Goal: Task Accomplishment & Management: Complete application form

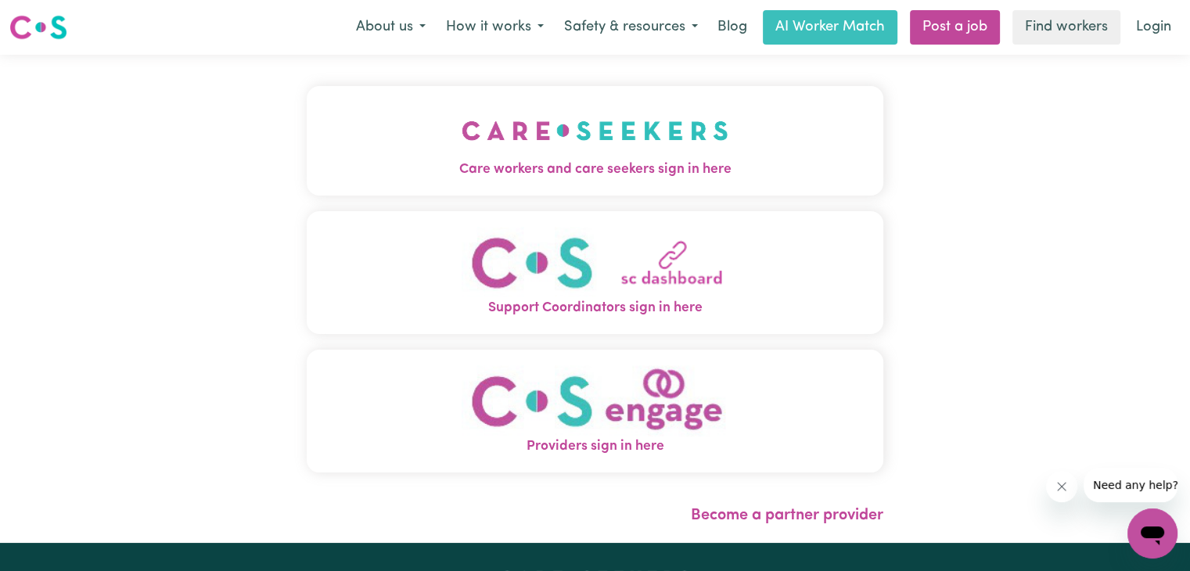
click at [580, 421] on img "Providers sign in here" at bounding box center [594, 400] width 267 height 71
click at [622, 273] on img "Support Coordinators sign in here" at bounding box center [594, 262] width 267 height 71
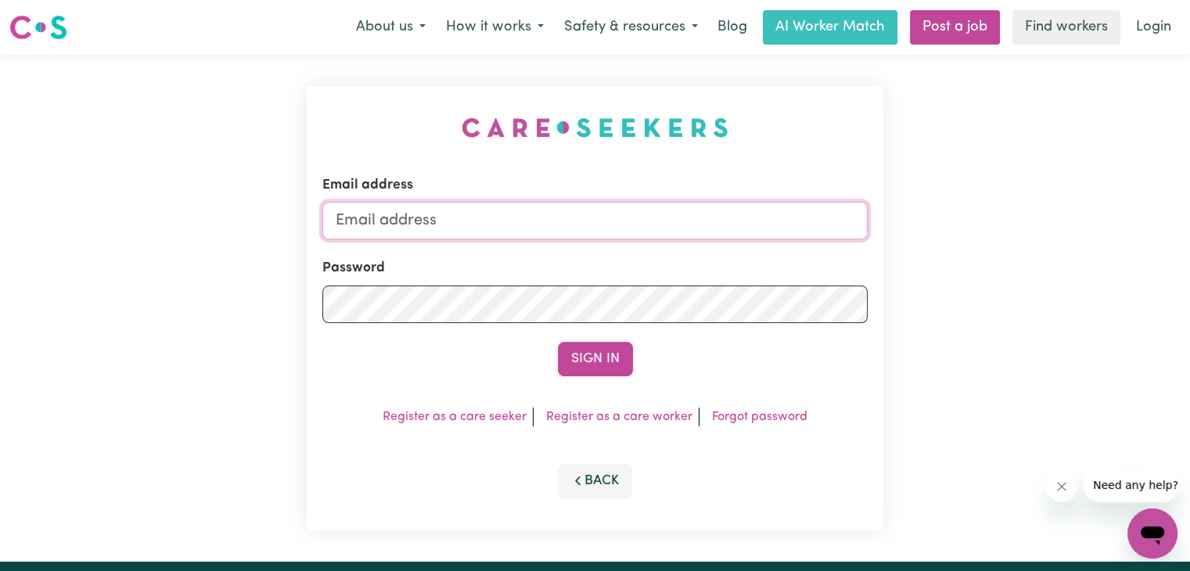
type input "[EMAIL_ADDRESS][DOMAIN_NAME]"
click at [607, 365] on button "Sign In" at bounding box center [595, 359] width 75 height 34
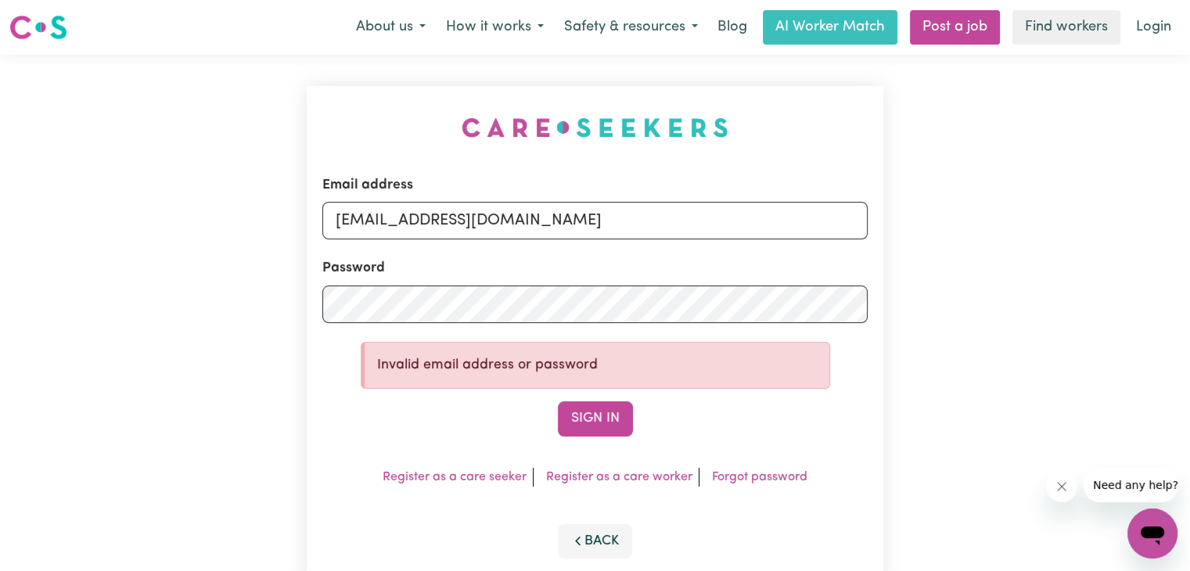
click at [363, 421] on div "Sign In" at bounding box center [594, 418] width 545 height 34
click at [471, 474] on link "Register as a care seeker" at bounding box center [454, 477] width 144 height 13
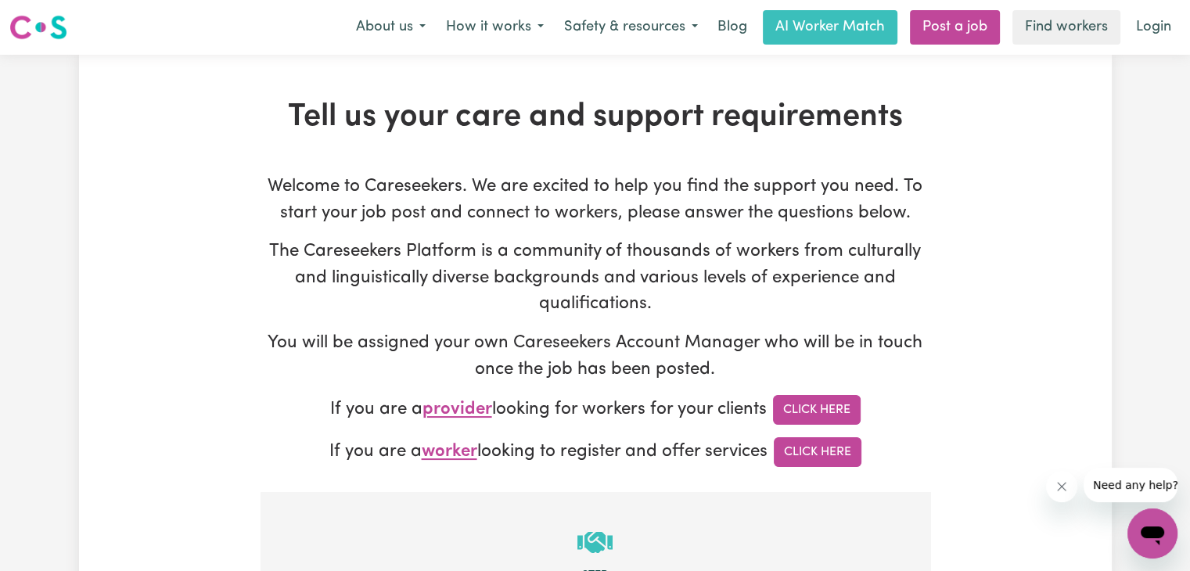
type input "[EMAIL_ADDRESS][DOMAIN_NAME]"
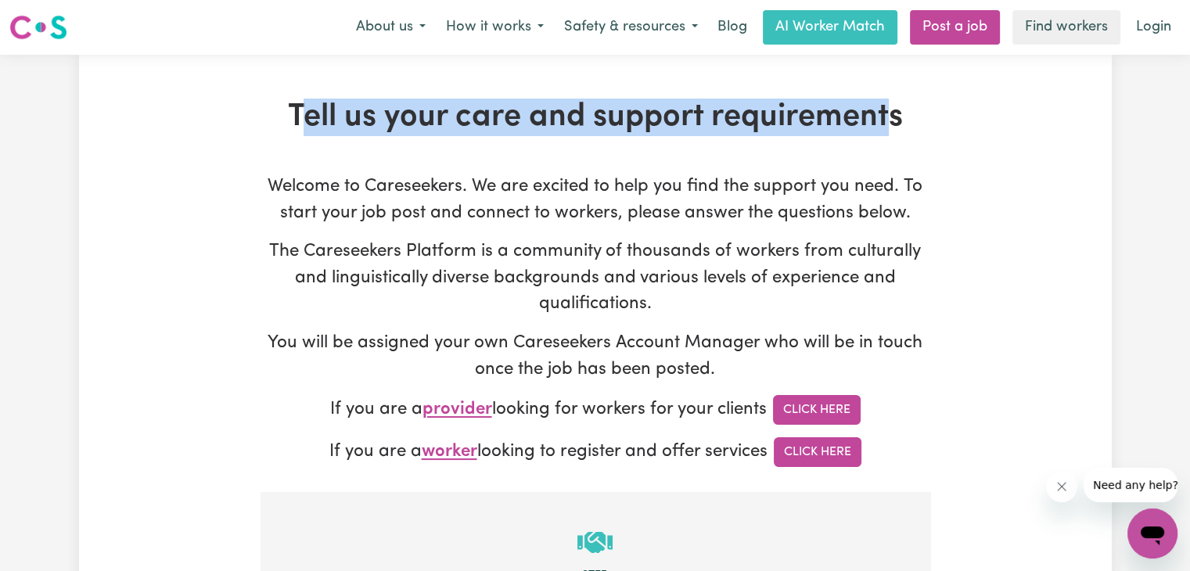
drag, startPoint x: 298, startPoint y: 120, endPoint x: 888, endPoint y: 135, distance: 590.7
click at [888, 135] on h1 "Tell us your care and support requirements" at bounding box center [594, 118] width 669 height 38
click at [885, 135] on h1 "Tell us your care and support requirements" at bounding box center [594, 118] width 669 height 38
click at [813, 411] on link "Click Here" at bounding box center [817, 410] width 88 height 30
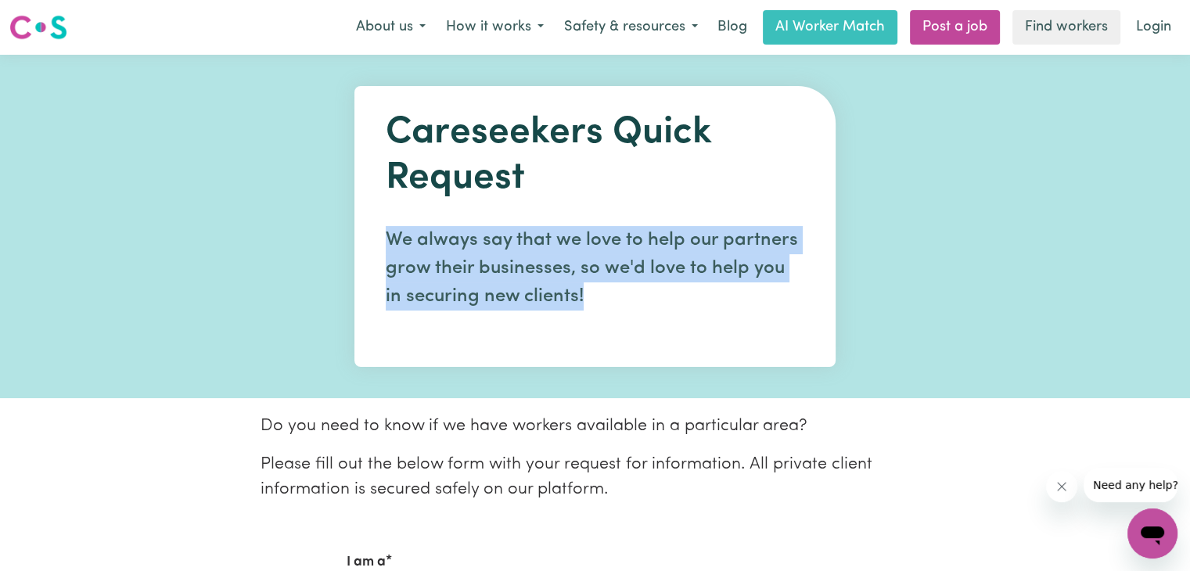
drag, startPoint x: 392, startPoint y: 230, endPoint x: 581, endPoint y: 292, distance: 199.1
click at [581, 292] on p "We always say that we love to help our partners grow their businesses, so we'd …" at bounding box center [595, 268] width 418 height 84
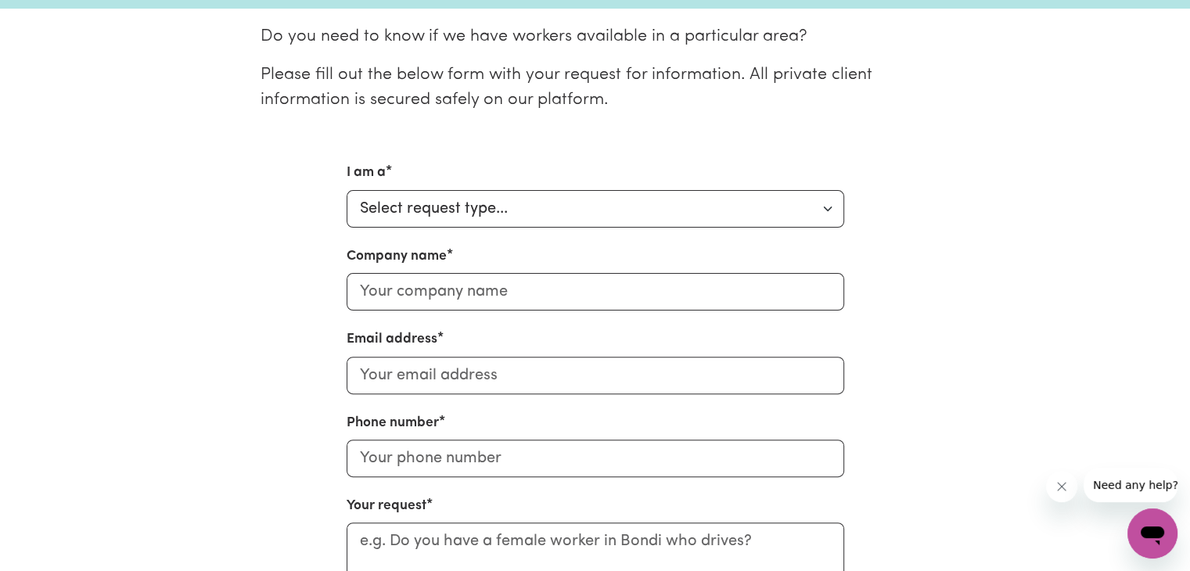
scroll to position [391, 0]
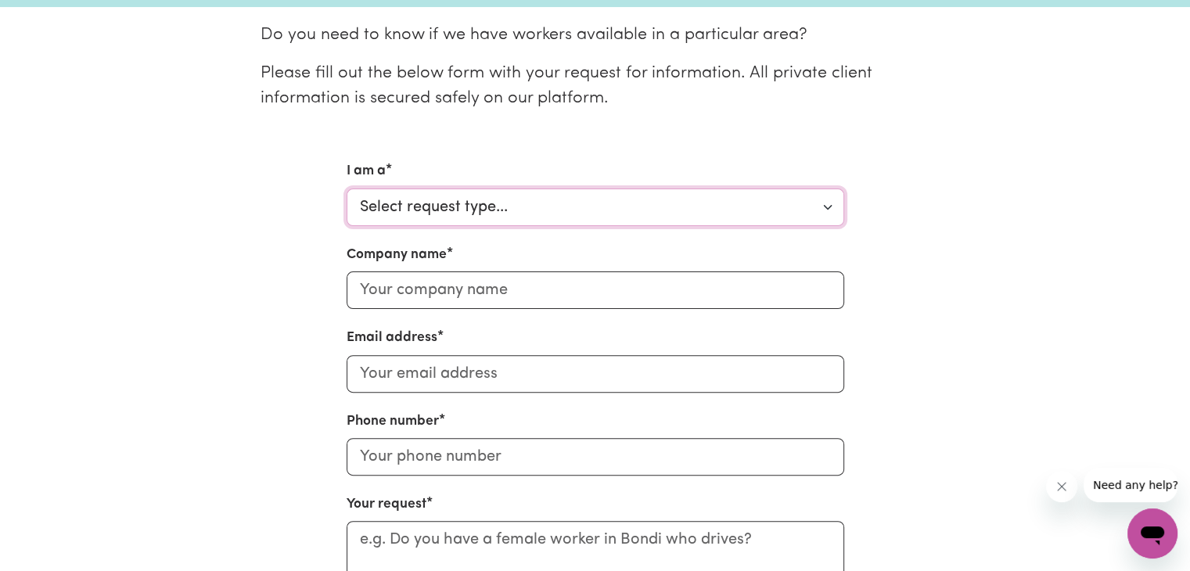
drag, startPoint x: 482, startPoint y: 192, endPoint x: 483, endPoint y: 207, distance: 15.7
click at [482, 192] on select "Select request type... Individual looking for care and support for myself and m…" at bounding box center [594, 207] width 497 height 38
click at [291, 282] on div "I am a Select request type... Individual looking for care and support for mysel…" at bounding box center [595, 433] width 1032 height 544
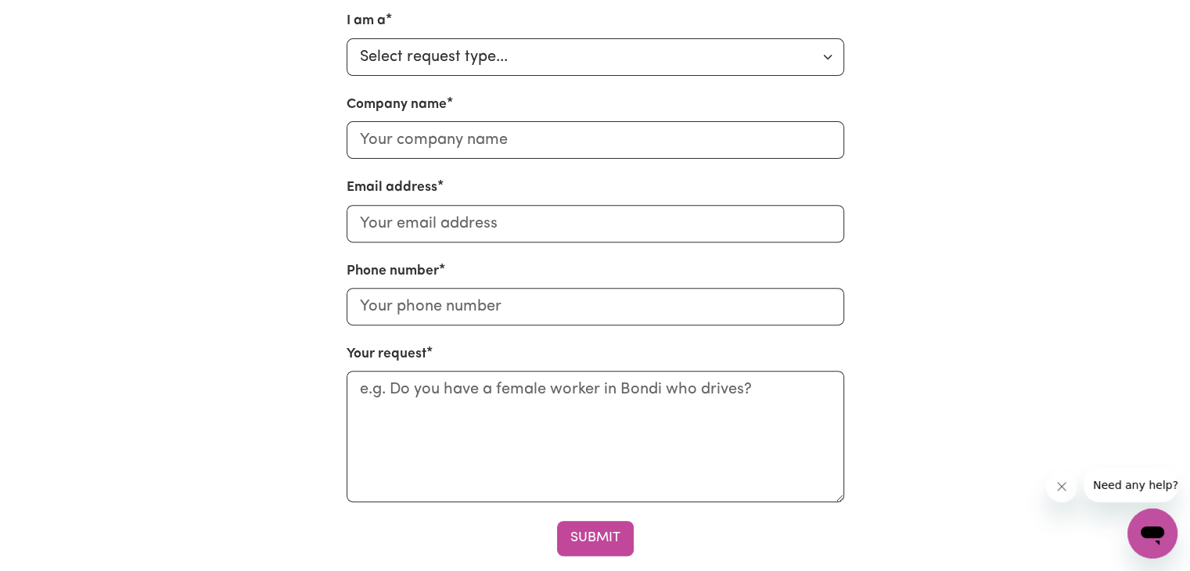
scroll to position [547, 0]
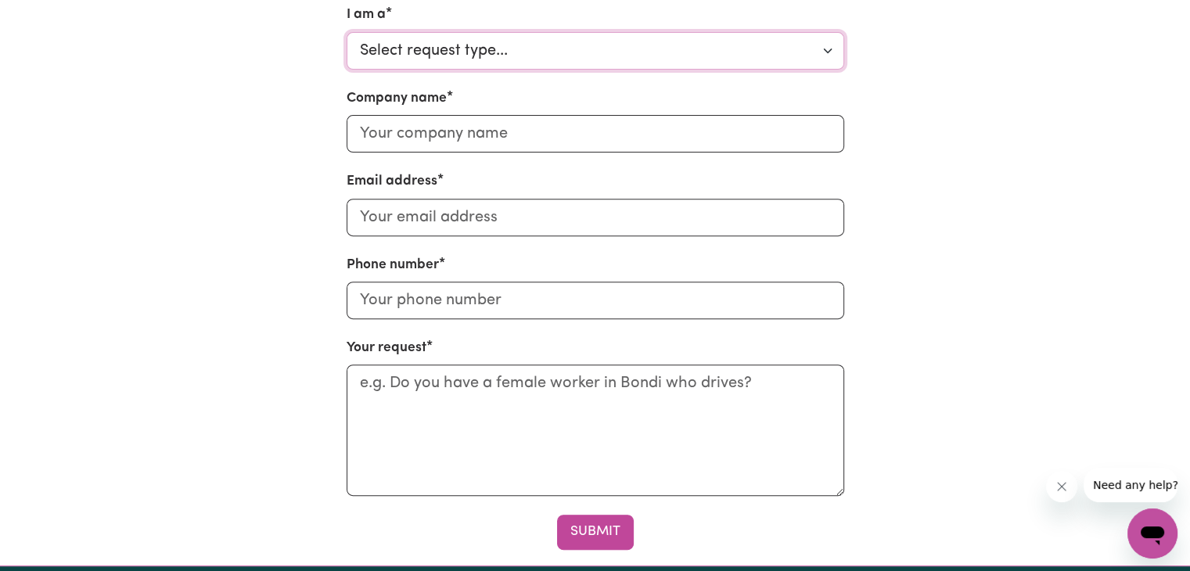
click at [420, 45] on select "Select request type... Individual looking for care and support for myself and m…" at bounding box center [594, 51] width 497 height 38
select select "Organisation"
click at [346, 32] on select "Select request type... Individual looking for care and support for myself and m…" at bounding box center [594, 51] width 497 height 38
click at [451, 140] on input "Company name" at bounding box center [594, 134] width 497 height 38
type input "Gencare Disability Services Pty Ltd"
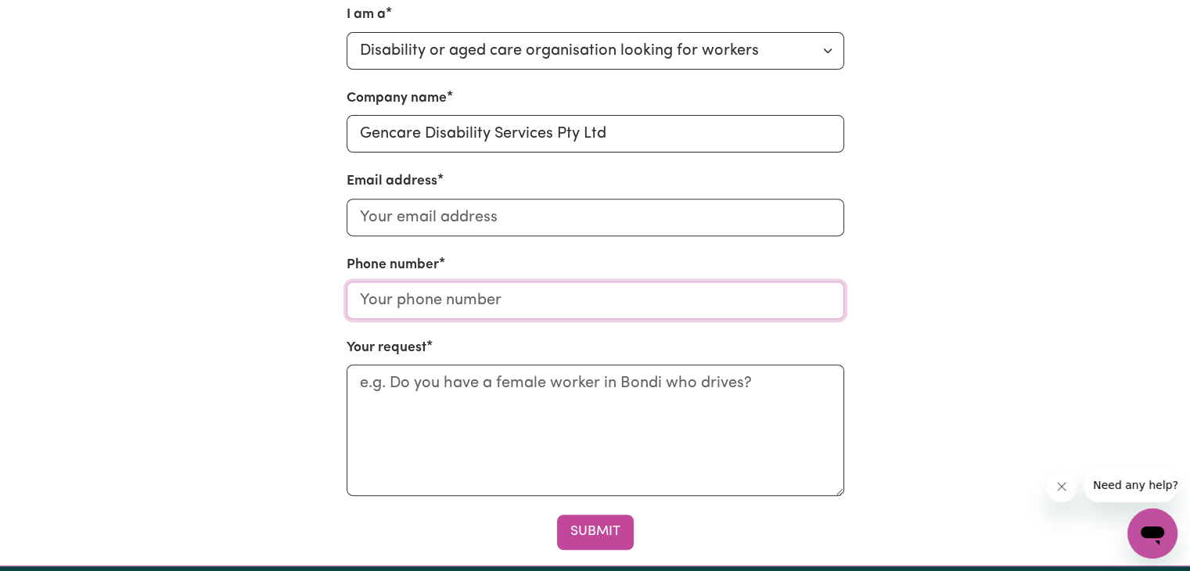
type input "01300247788"
click at [451, 224] on input "Email address" at bounding box center [594, 218] width 497 height 38
click at [441, 225] on input "Email address" at bounding box center [594, 218] width 497 height 38
type input "[EMAIL_ADDRESS][DOMAIN_NAME]"
click at [443, 401] on textarea "Your request" at bounding box center [594, 429] width 497 height 131
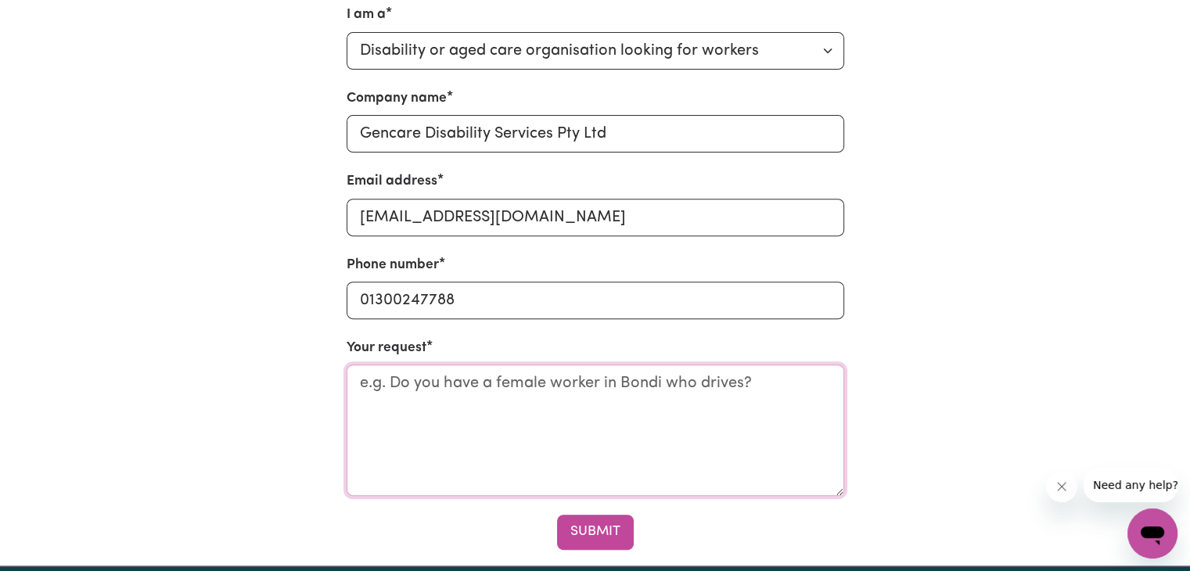
drag, startPoint x: 367, startPoint y: 379, endPoint x: 650, endPoint y: 348, distance: 284.9
click at [650, 348] on div "Your request" at bounding box center [594, 417] width 497 height 158
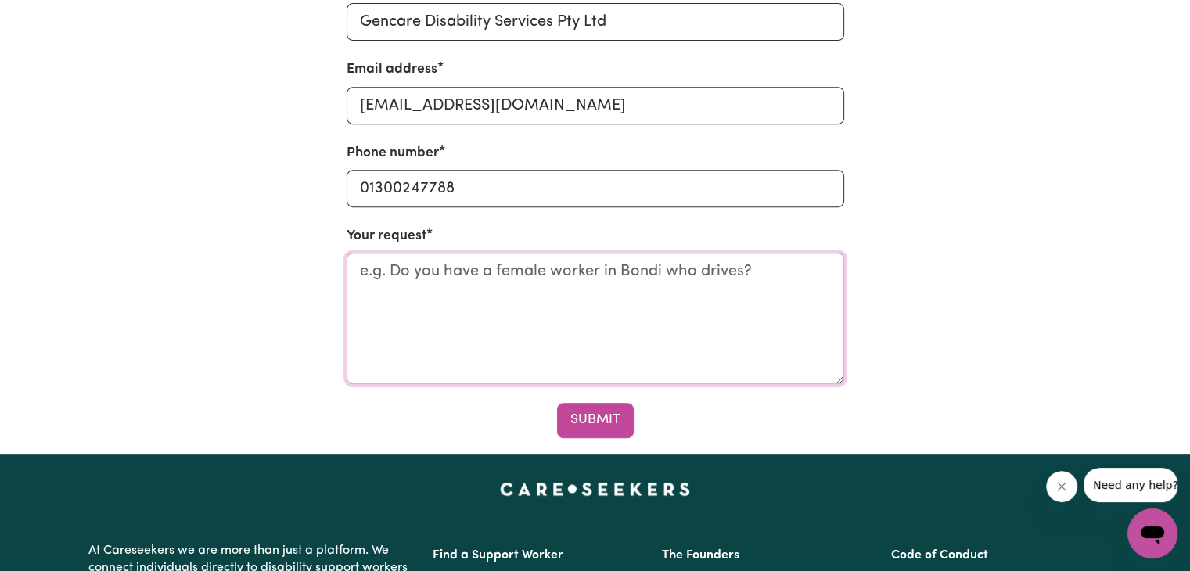
scroll to position [663, 0]
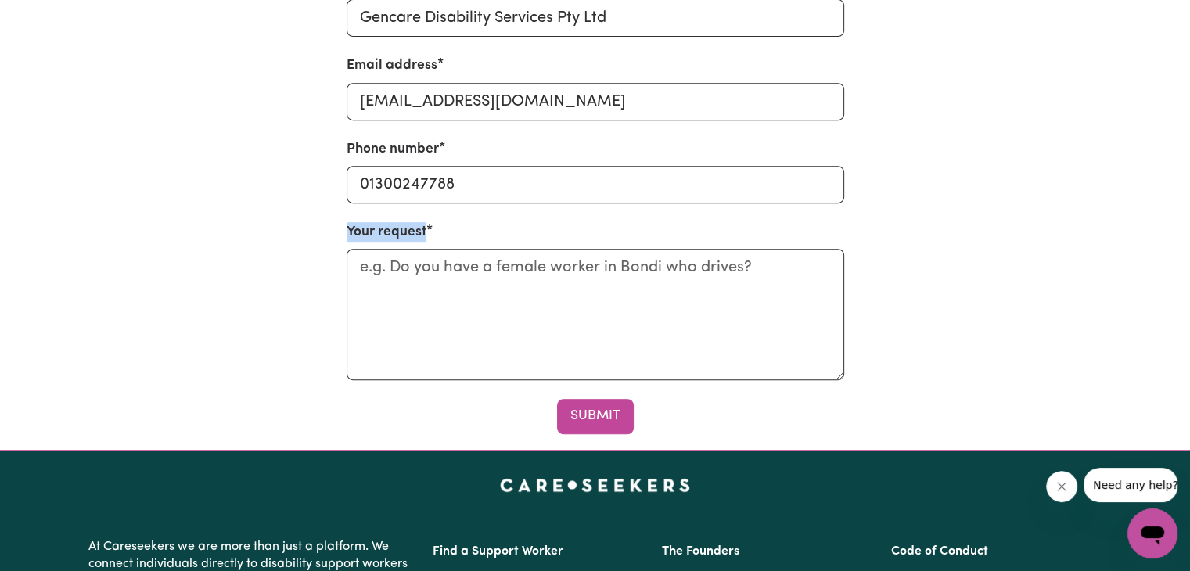
drag, startPoint x: 338, startPoint y: 228, endPoint x: 444, endPoint y: 239, distance: 106.9
click at [444, 239] on div "I am a Select request type... Individual looking for care and support for mysel…" at bounding box center [595, 161] width 516 height 544
copy label "Your request"
click at [465, 304] on textarea "Your request" at bounding box center [594, 314] width 497 height 131
paste textarea "We are an NDIS registered service provider looking to engage experienced and re…"
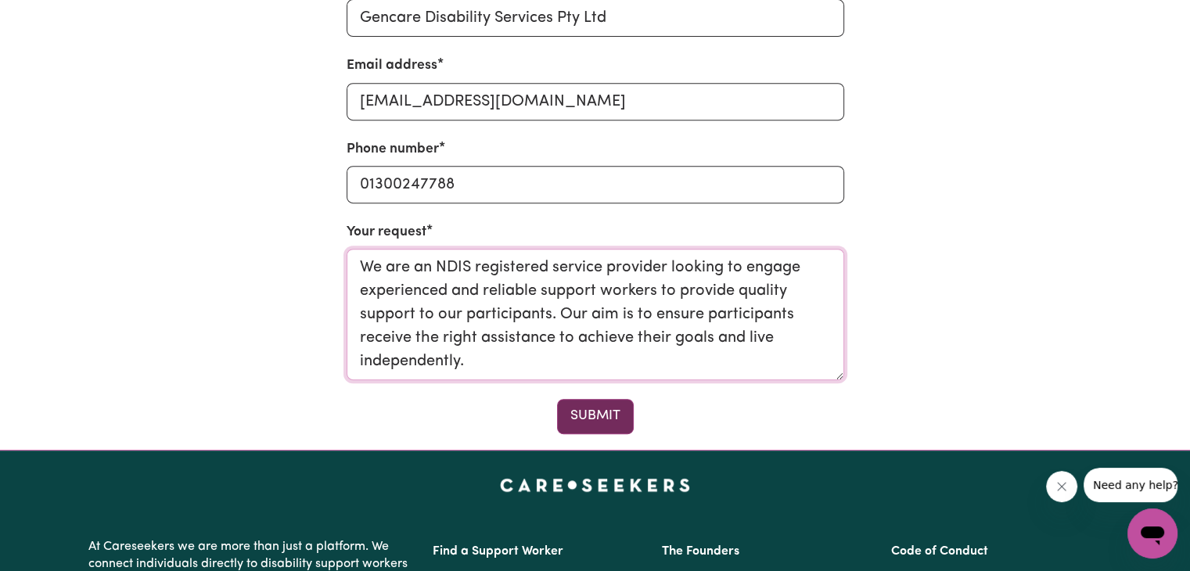
type textarea "We are an NDIS registered service provider looking to engage experienced and re…"
click at [606, 419] on button "Submit" at bounding box center [595, 416] width 77 height 34
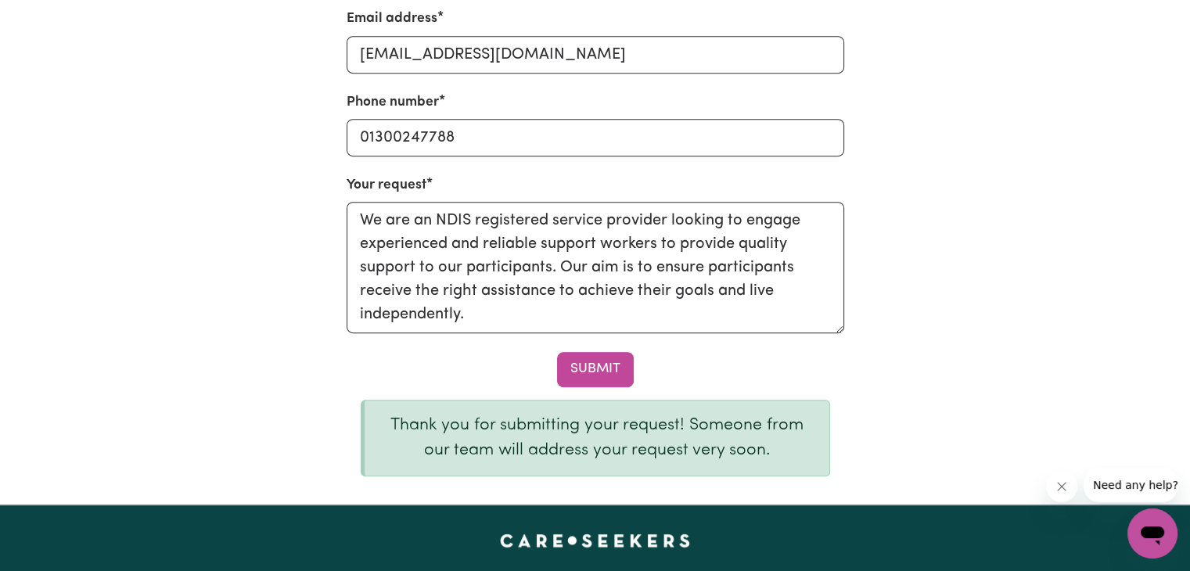
scroll to position [712, 0]
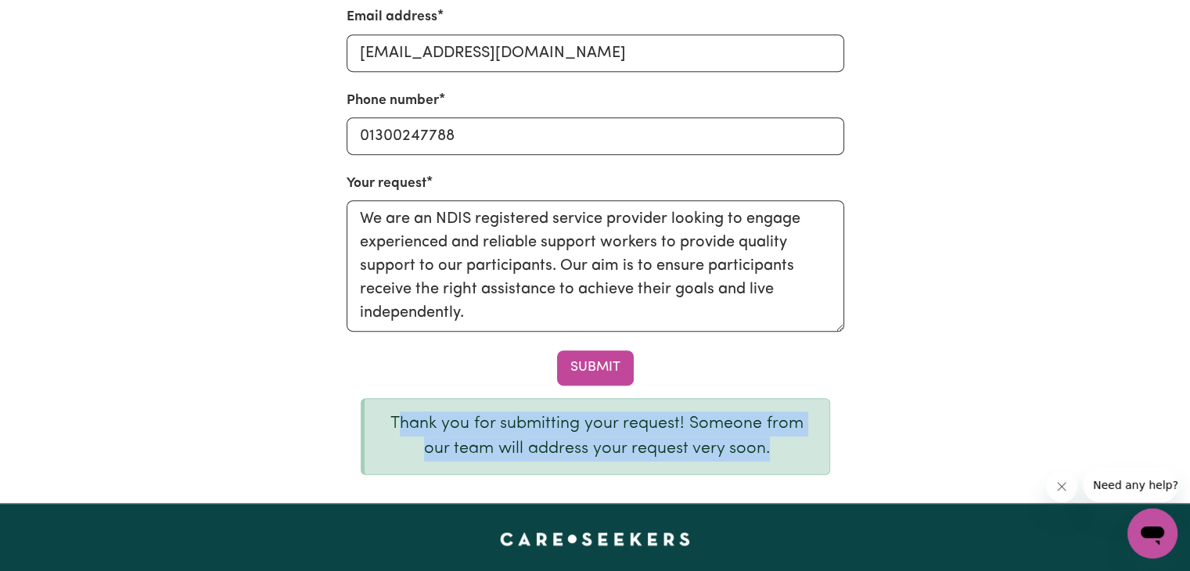
drag, startPoint x: 402, startPoint y: 423, endPoint x: 780, endPoint y: 452, distance: 378.9
click at [780, 452] on p "Thank you for submitting your request! Someone from our team will address your …" at bounding box center [597, 436] width 440 height 51
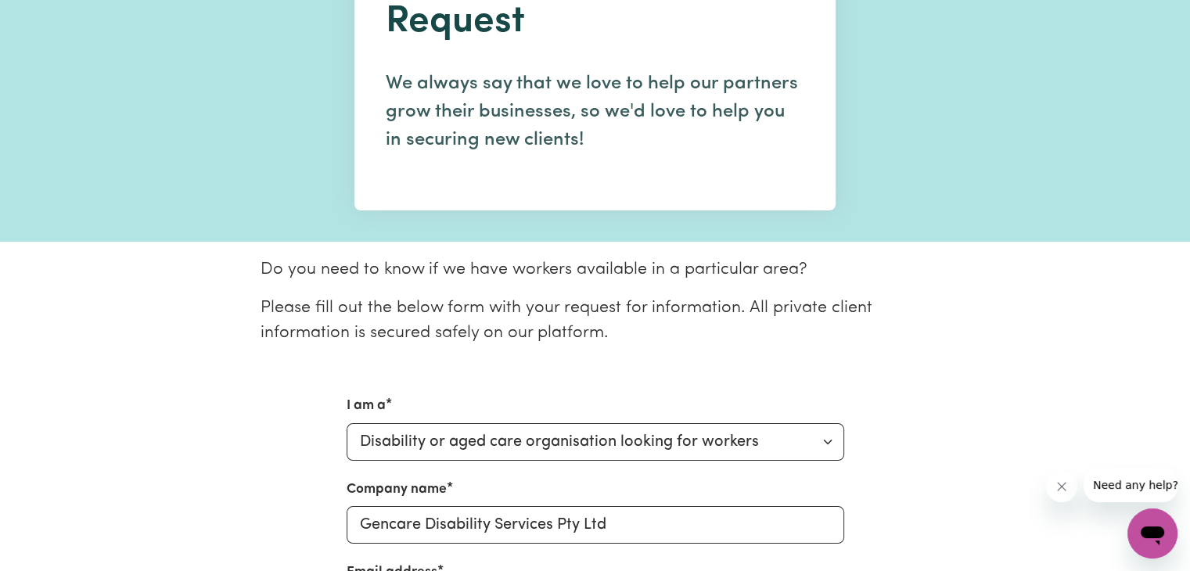
scroll to position [0, 0]
